Goal: Task Accomplishment & Management: Use online tool/utility

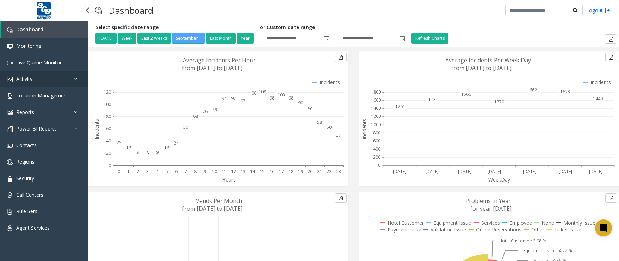
click at [25, 80] on span "Activity" at bounding box center [24, 79] width 16 height 7
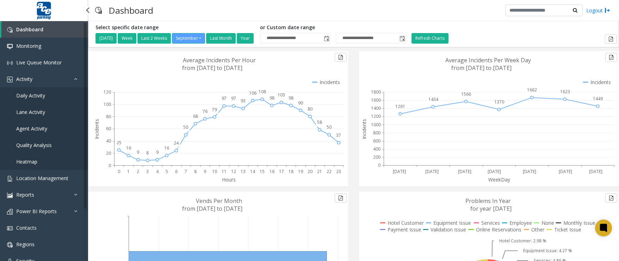
click at [31, 125] on span "Agent Activity" at bounding box center [31, 128] width 31 height 7
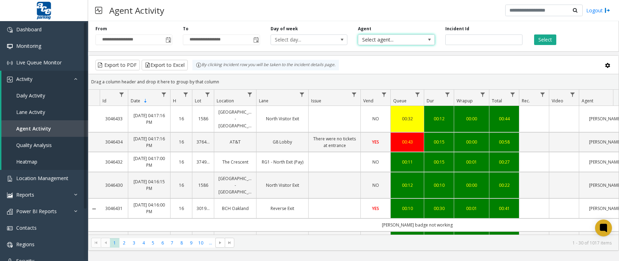
click at [430, 41] on span at bounding box center [429, 40] width 6 height 6
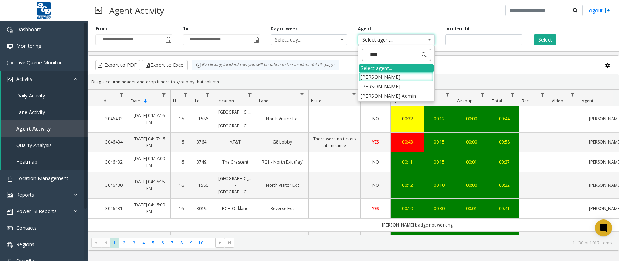
type input "*****"
click at [386, 94] on li "[PERSON_NAME] Admin" at bounding box center [396, 96] width 75 height 10
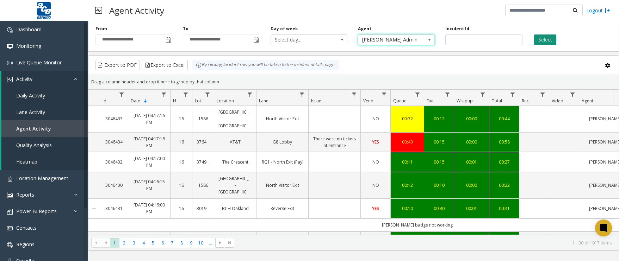
click at [550, 37] on button "Select" at bounding box center [545, 40] width 22 height 11
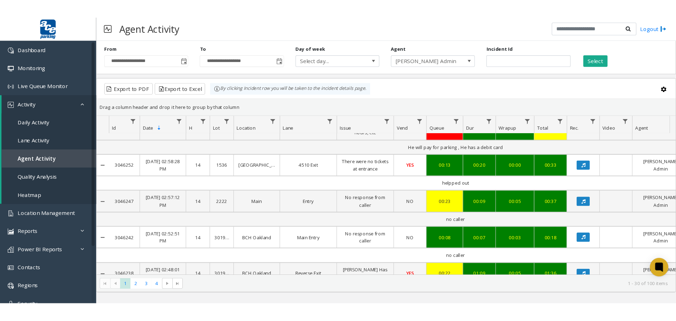
scroll to position [919, 0]
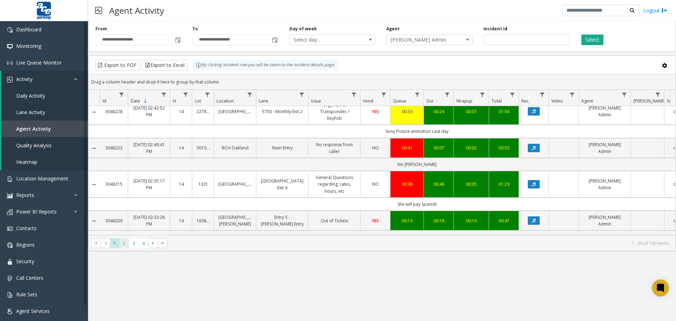
click at [124, 244] on span "2" at bounding box center [124, 243] width 10 height 10
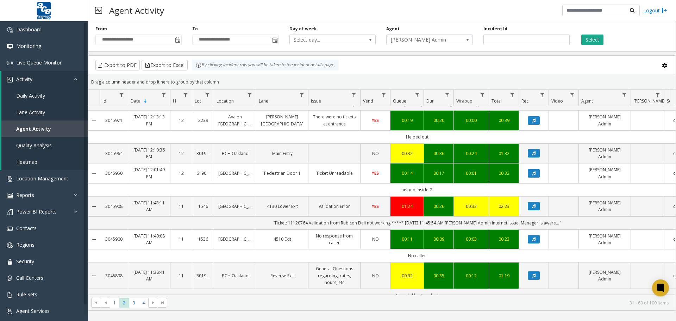
scroll to position [866, 0]
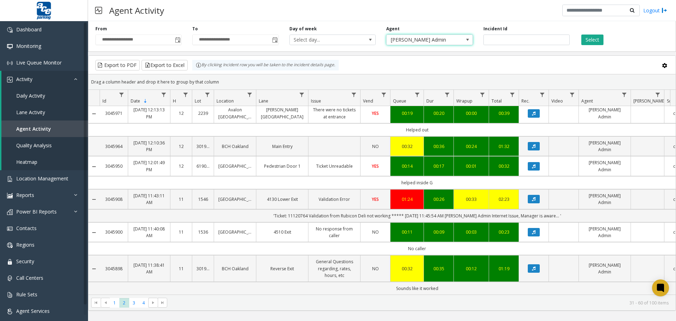
click at [428, 41] on span "[PERSON_NAME] Admin" at bounding box center [421, 40] width 69 height 10
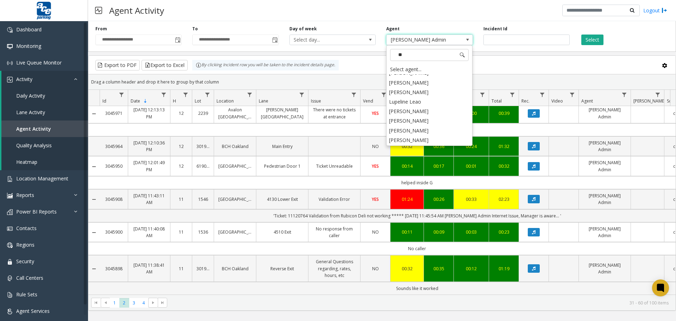
scroll to position [0, 0]
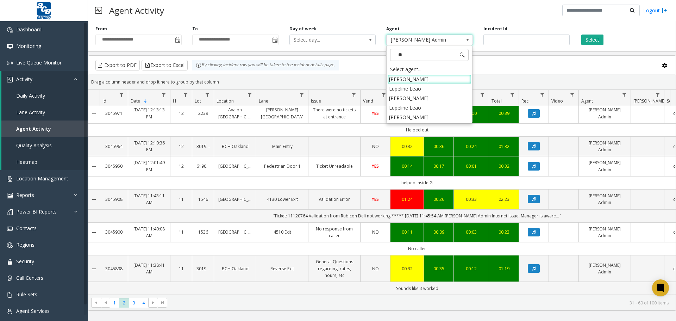
type input "***"
click at [401, 101] on li "[PERSON_NAME]" at bounding box center [429, 98] width 84 height 10
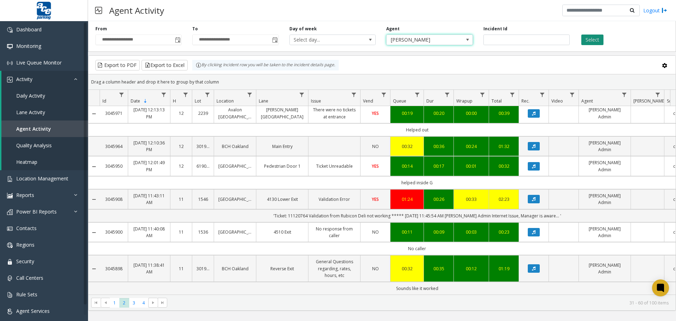
click at [592, 38] on button "Select" at bounding box center [592, 40] width 22 height 11
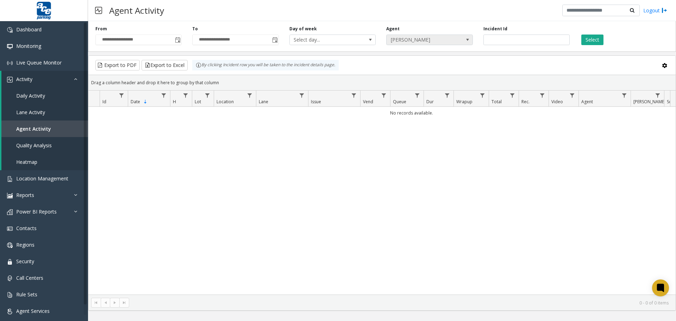
click at [463, 37] on span at bounding box center [468, 40] width 10 height 10
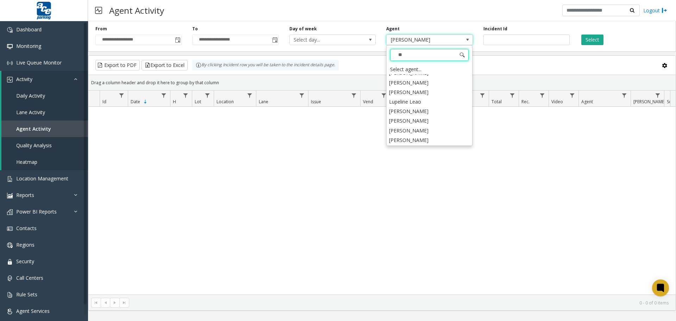
scroll to position [54, 0]
type input "***"
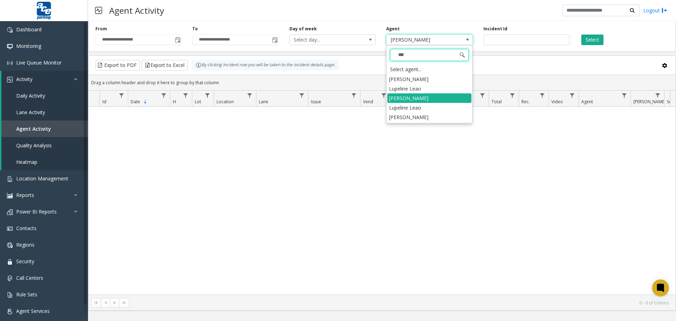
scroll to position [0, 0]
click at [419, 117] on li "[PERSON_NAME]" at bounding box center [429, 117] width 84 height 10
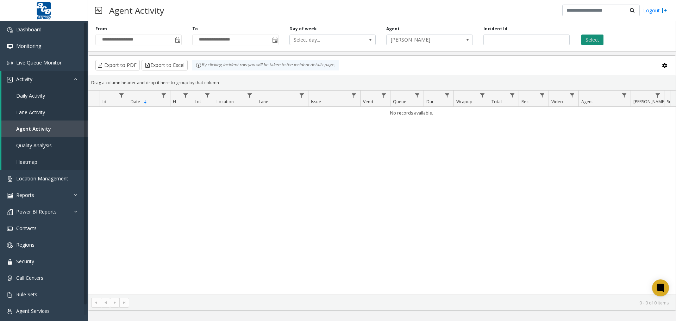
click at [590, 43] on button "Select" at bounding box center [592, 40] width 22 height 11
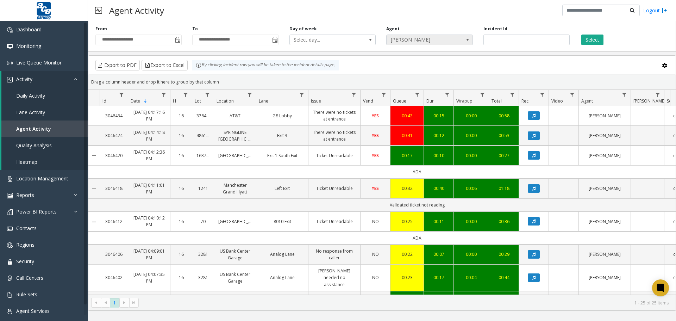
click at [468, 38] on span at bounding box center [468, 40] width 6 height 6
type input "***"
click at [412, 89] on li "[PERSON_NAME]" at bounding box center [429, 89] width 84 height 10
click at [590, 43] on button "Select" at bounding box center [592, 40] width 22 height 11
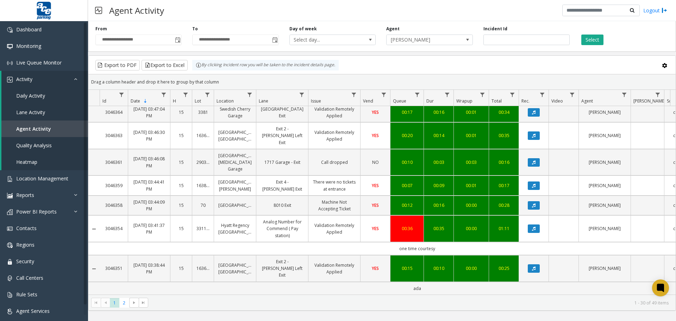
scroll to position [618, 0]
click at [127, 261] on span "2" at bounding box center [124, 303] width 10 height 10
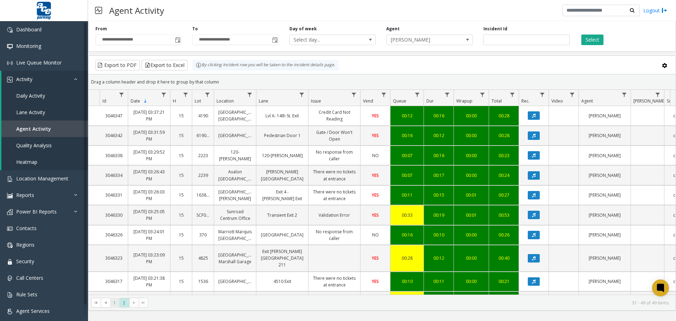
click at [115, 261] on span "1" at bounding box center [115, 303] width 10 height 10
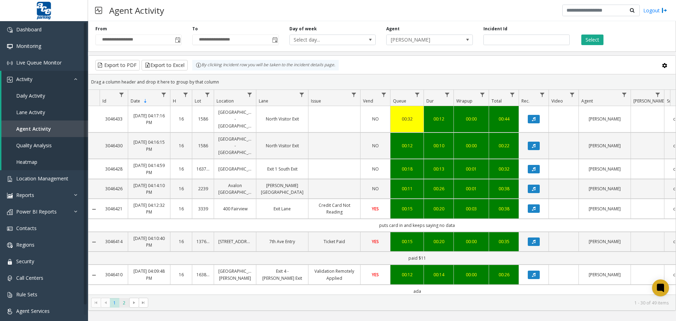
click at [123, 261] on span "2" at bounding box center [124, 303] width 10 height 10
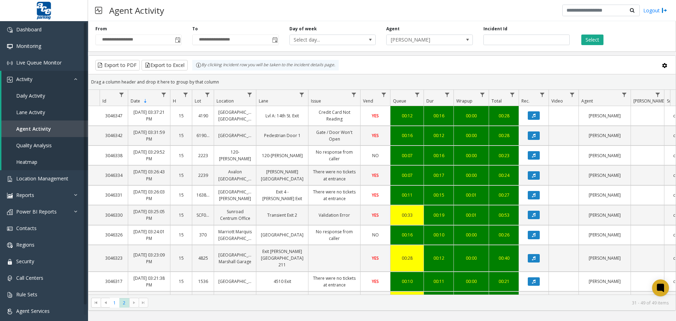
scroll to position [247, 0]
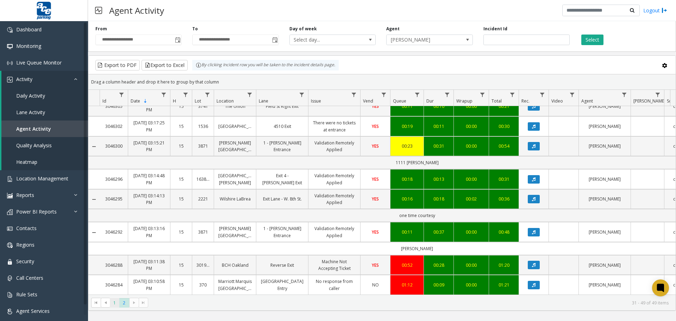
click at [113, 261] on span "1" at bounding box center [115, 303] width 10 height 10
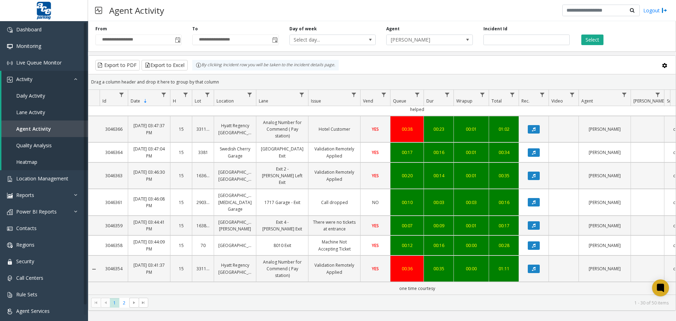
scroll to position [605, 0]
click at [125, 261] on span "2" at bounding box center [124, 303] width 10 height 10
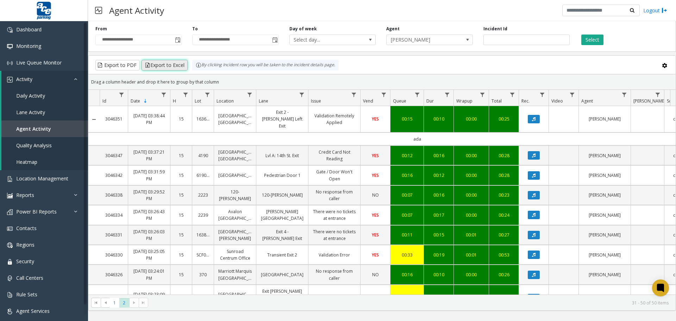
click at [156, 66] on button "Export to Excel" at bounding box center [165, 65] width 46 height 11
click at [485, 9] on div "Agent Activity Logout" at bounding box center [382, 10] width 588 height 21
click at [468, 41] on span at bounding box center [468, 40] width 6 height 6
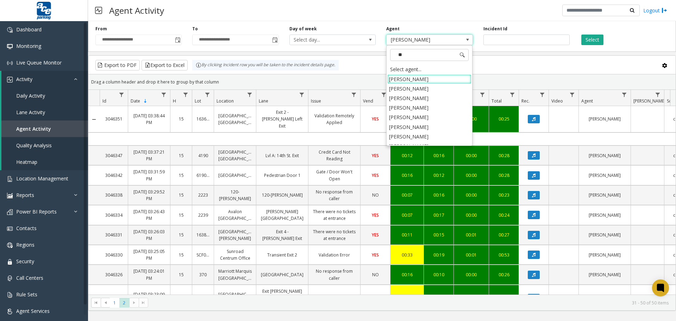
type input "***"
click at [413, 114] on li "[PERSON_NAME]" at bounding box center [429, 117] width 84 height 10
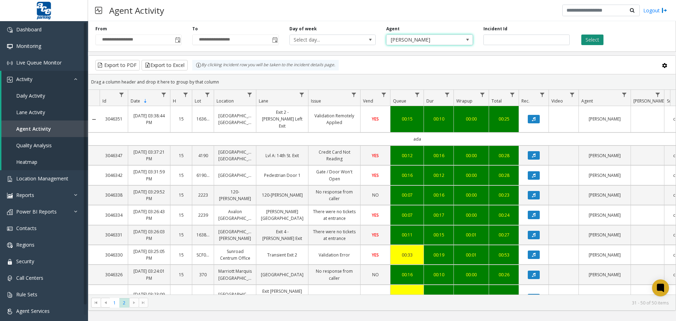
click at [595, 38] on button "Select" at bounding box center [592, 40] width 22 height 11
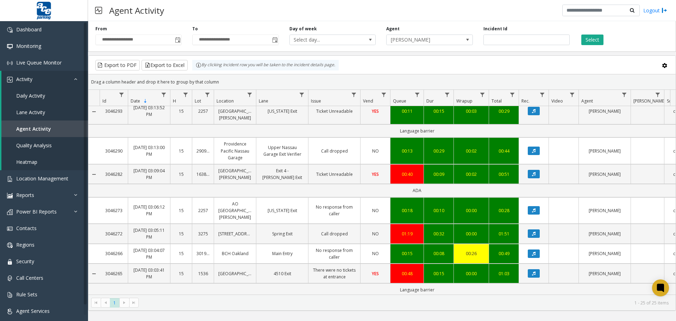
scroll to position [464, 0]
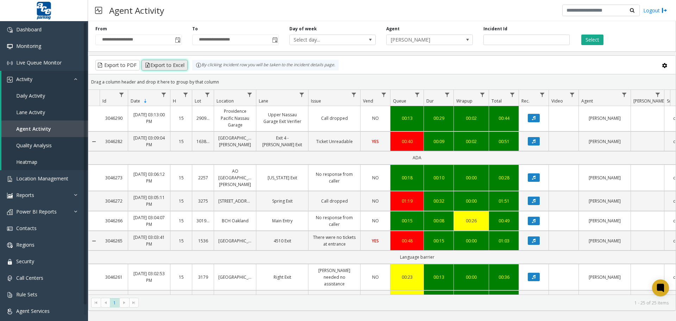
click at [173, 65] on button "Export to Excel" at bounding box center [165, 65] width 46 height 11
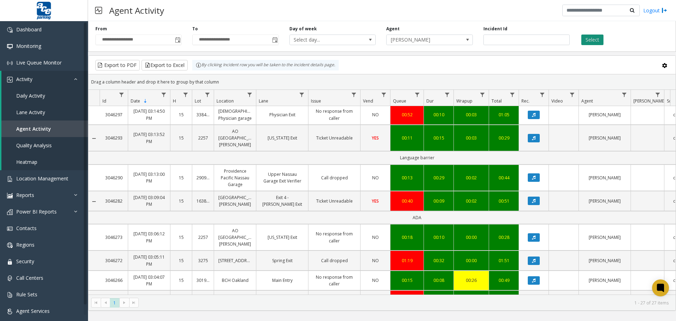
click at [588, 45] on button "Select" at bounding box center [592, 40] width 22 height 11
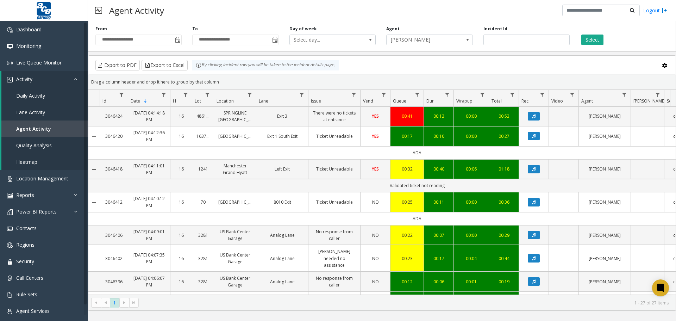
scroll to position [0, 0]
